Goal: Task Accomplishment & Management: Use online tool/utility

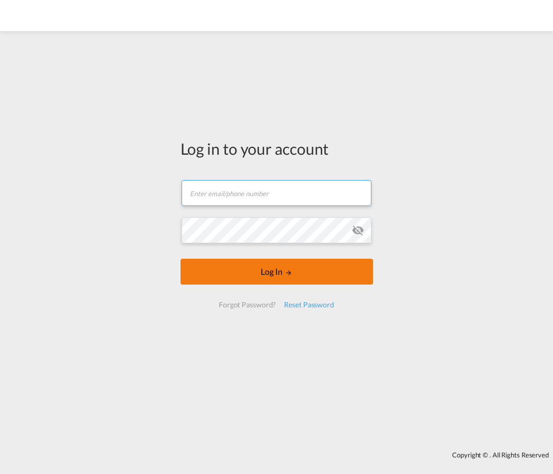
type input "[EMAIL_ADDRESS][DOMAIN_NAME]"
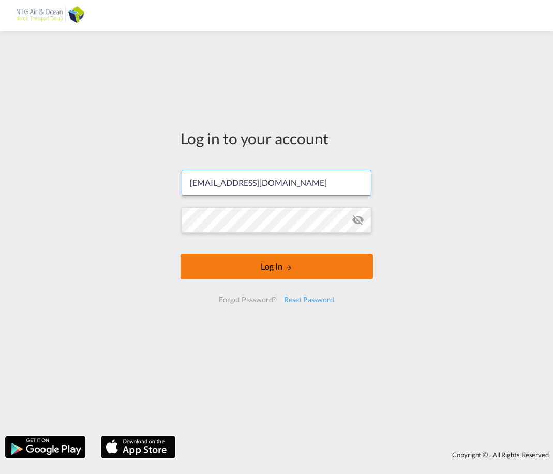
click at [262, 273] on button "Log In" at bounding box center [277, 267] width 193 height 26
